Goal: Check status: Check status

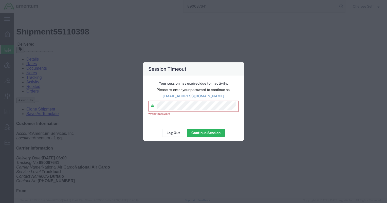
click at [51, 103] on div "Session Timeout Your session has expired due to inactivity. Please re-enter you…" at bounding box center [193, 101] width 387 height 203
click at [52, 107] on div "Session Timeout Your session has expired due to inactivity. Please re-enter you…" at bounding box center [193, 101] width 387 height 203
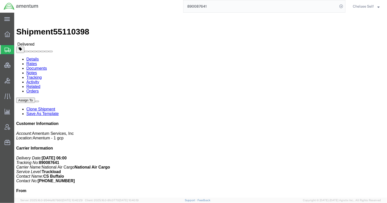
click p "Delivery Date: [DATE] 06:00 Tracking No: 890087641 Carrier Name: National Air C…"
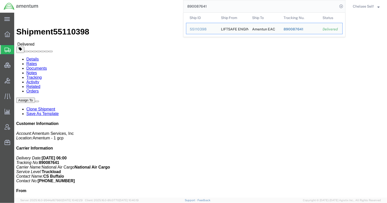
drag, startPoint x: 265, startPoint y: 5, endPoint x: 143, endPoint y: 5, distance: 121.7
click at [143, 5] on div "890087641 Ship ID Ship From Ship To Tracking Nu. Status Ship ID 55110398 Ship F…" at bounding box center [193, 6] width 303 height 13
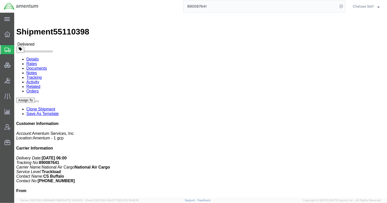
paste input "391309833892"
type input "391309833892"
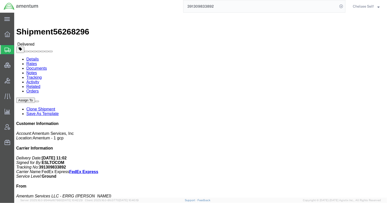
drag, startPoint x: 206, startPoint y: 58, endPoint x: 271, endPoint y: 60, distance: 64.2
click div "References Project Number: 6119.F0043.03009.AA.01.00.001 Department: GSG HAWTHO…"
copy b "6119.F0043.03009.AA.01.00.001"
drag, startPoint x: 207, startPoint y: 59, endPoint x: 262, endPoint y: 59, distance: 54.3
click p "Project Number: 6119.F0043.03009.AA.01.00.001 Department: GSG HAWTHORNE Shipmen…"
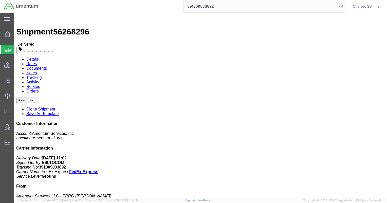
copy b "6119.F0043.03009.AA.01.00.001"
